Goal: Check status: Check status

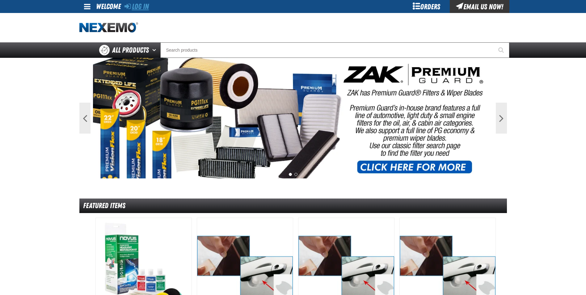
click at [139, 5] on link "Log In" at bounding box center [136, 6] width 24 height 9
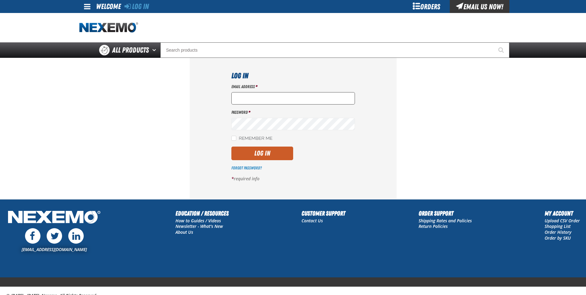
click at [275, 96] on input "Email Address *" at bounding box center [293, 98] width 124 height 12
type input "mmartin@vtaig.com"
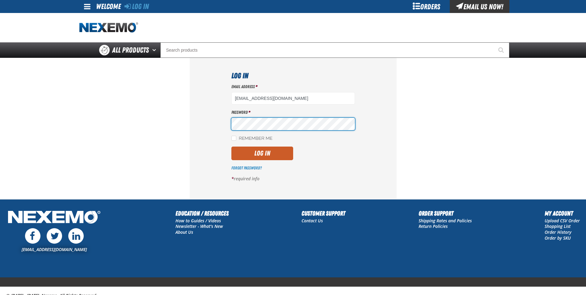
click at [231, 146] on button "Log In" at bounding box center [262, 153] width 62 height 14
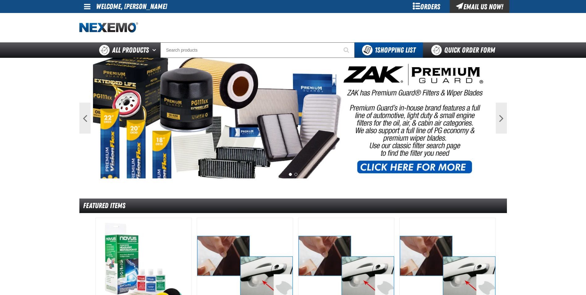
click at [86, 5] on span at bounding box center [87, 6] width 6 height 7
click at [89, 18] on link "My Account My Account" at bounding box center [95, 18] width 27 height 6
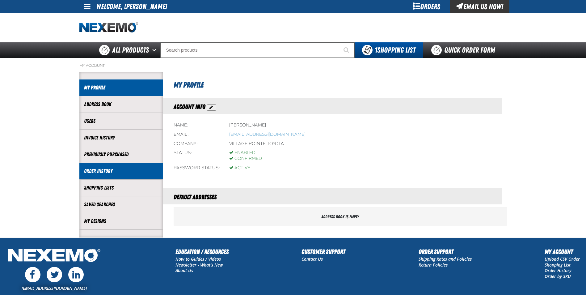
click at [131, 170] on link "Order History" at bounding box center [121, 170] width 74 height 7
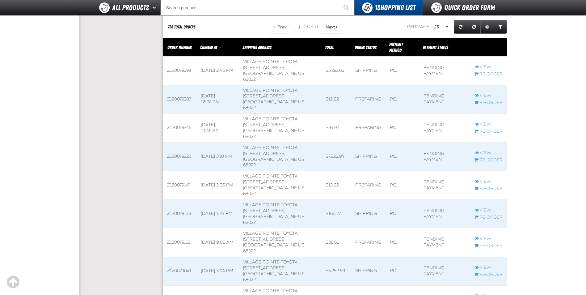
scroll to position [679, 0]
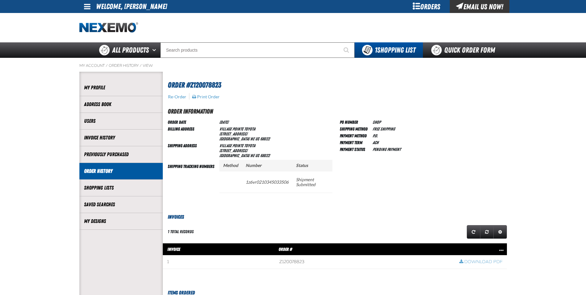
scroll to position [0, 0]
click at [286, 260] on span at bounding box center [365, 261] width 180 height 13
